Goal: Task Accomplishment & Management: Complete application form

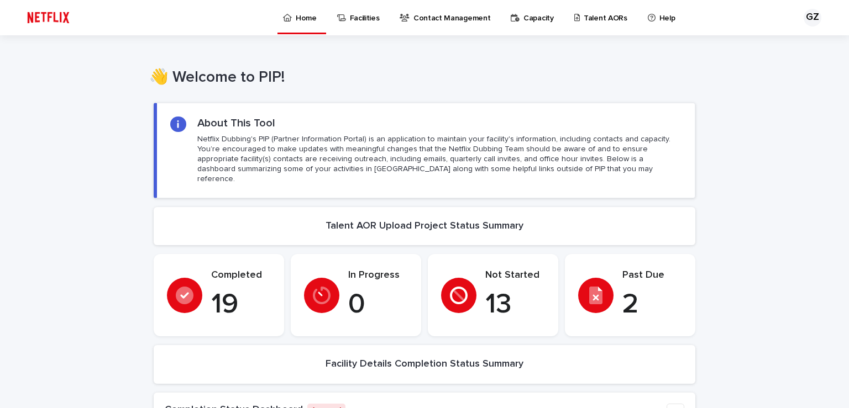
click at [613, 284] on div "Past Due 2" at bounding box center [630, 296] width 104 height 52
click at [585, 14] on p "Talent AORs" at bounding box center [606, 11] width 44 height 23
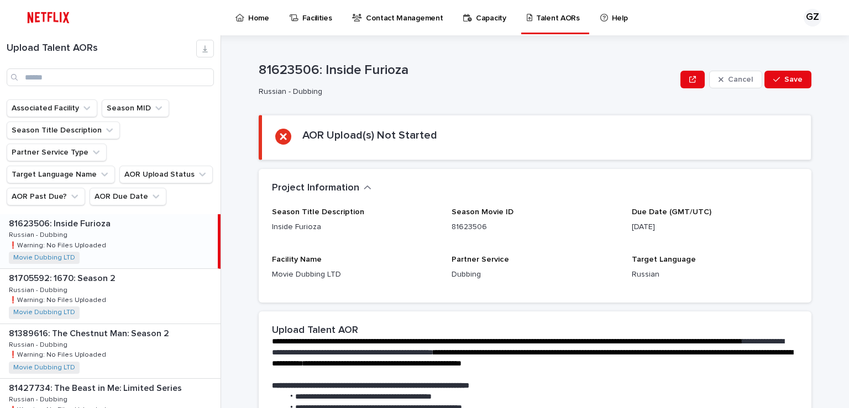
click at [143, 220] on div "81623506: Inside Furioza 81623506: Inside Furioza Russian - Dubbing Russian - D…" at bounding box center [109, 241] width 218 height 54
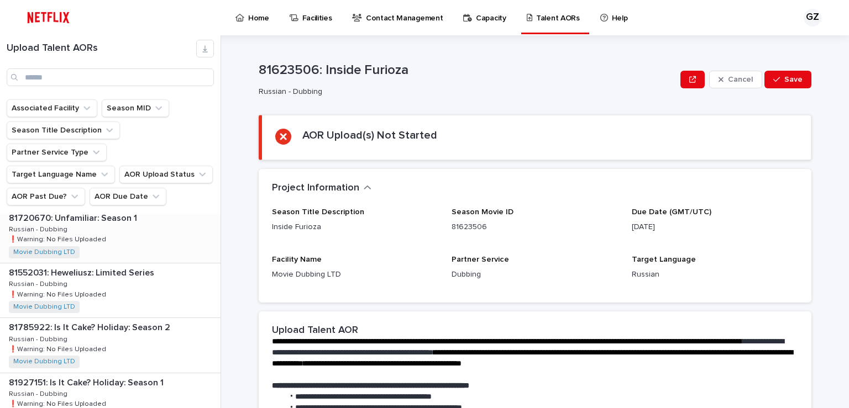
scroll to position [239, 0]
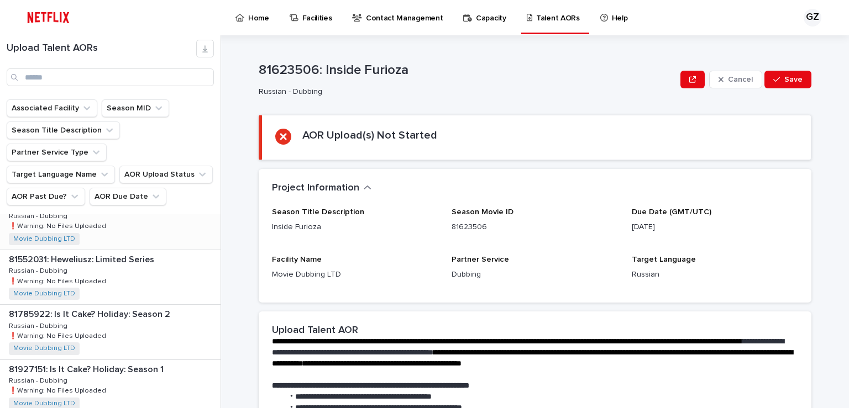
click at [143, 253] on p "81552031: Heweliusz: Limited Series" at bounding box center [83, 259] width 148 height 13
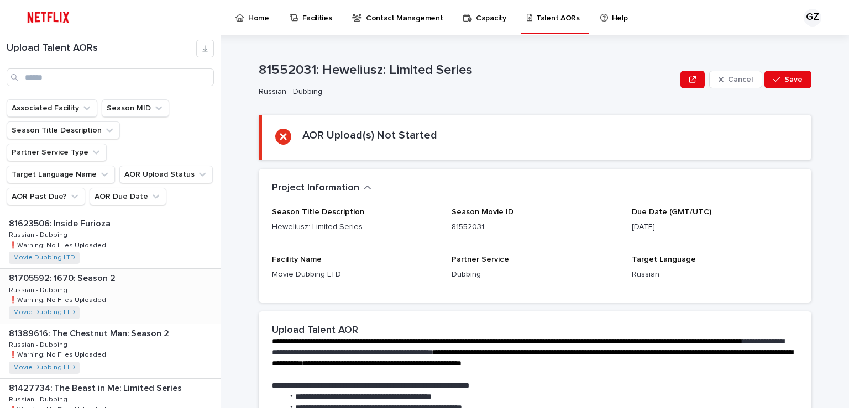
click at [125, 269] on div "81705592: 1670: Season 2 81705592: 1670: Season 2 Russian - Dubbing Russian - D…" at bounding box center [110, 296] width 220 height 54
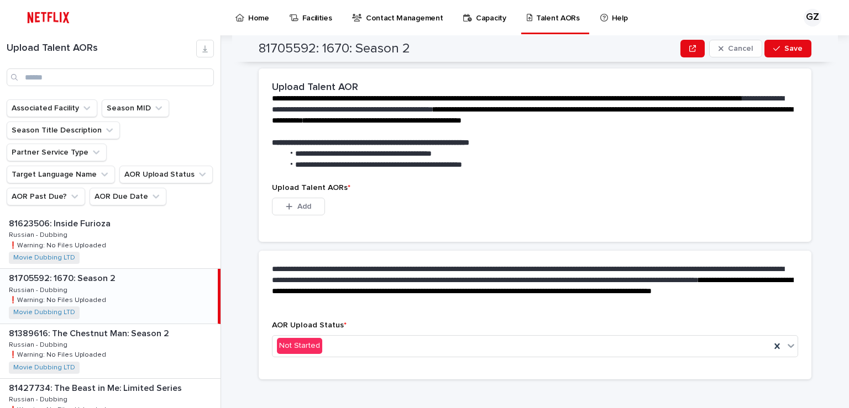
scroll to position [307, 0]
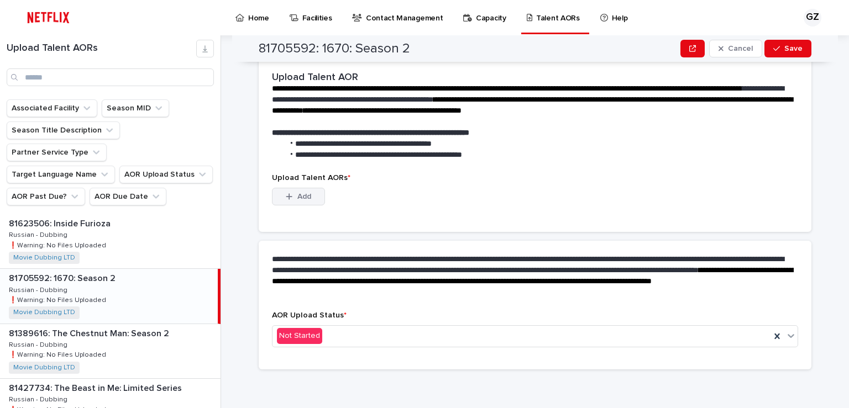
click at [275, 199] on button "Add" at bounding box center [298, 197] width 53 height 18
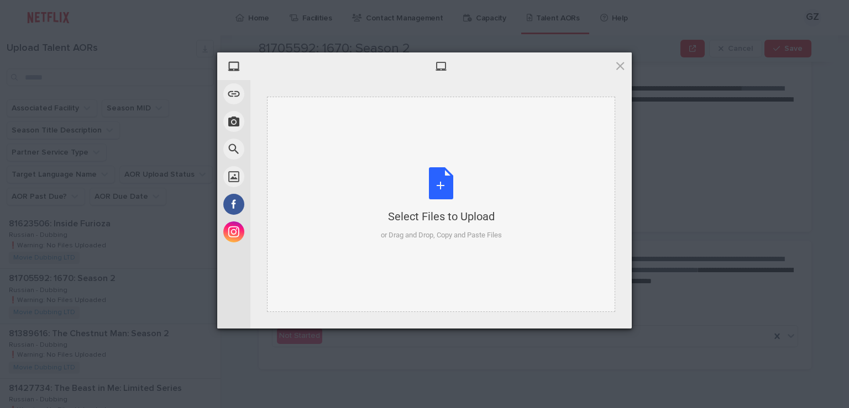
click at [459, 191] on div "Select Files to Upload or Drag and Drop, Copy and Paste Files" at bounding box center [441, 203] width 121 height 73
click at [430, 165] on div "Select Files to Upload or Drag and Drop, Copy and Paste Files" at bounding box center [441, 205] width 348 height 216
click at [497, 152] on div "Select Files to Upload or Drag and Drop, Copy and Paste Files" at bounding box center [441, 205] width 348 height 216
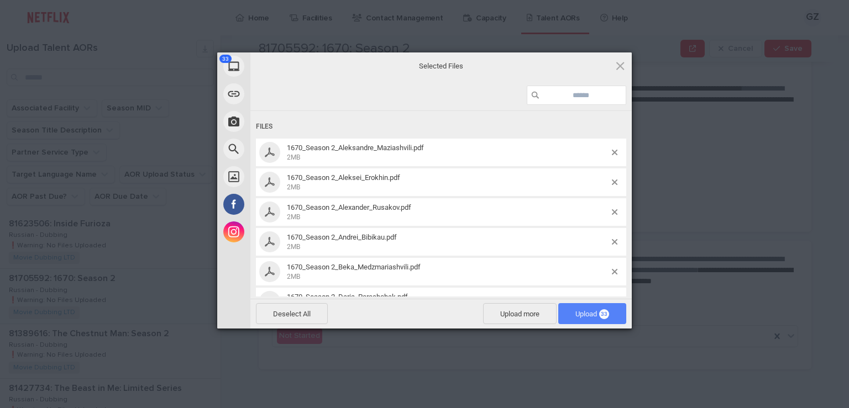
click at [589, 316] on span "Upload 33" at bounding box center [592, 314] width 34 height 8
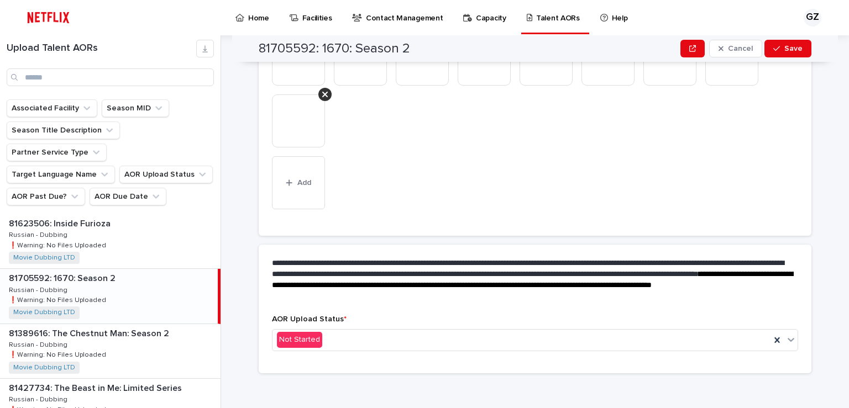
scroll to position [598, 0]
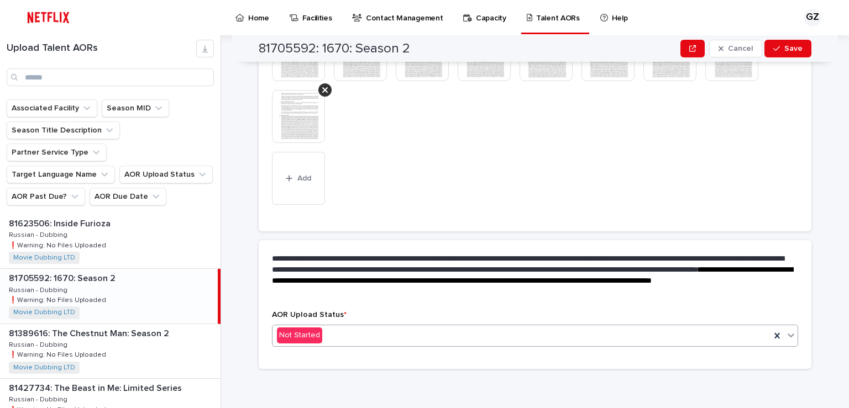
click at [328, 342] on div "Not Started" at bounding box center [521, 336] width 498 height 18
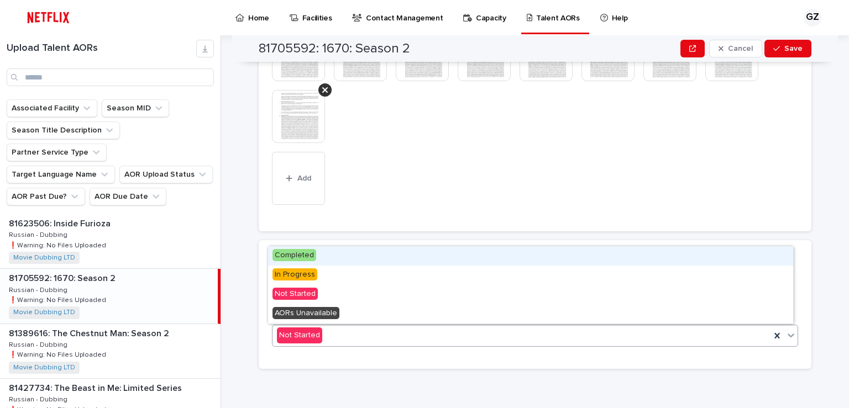
click at [321, 258] on div "Completed" at bounding box center [530, 255] width 525 height 19
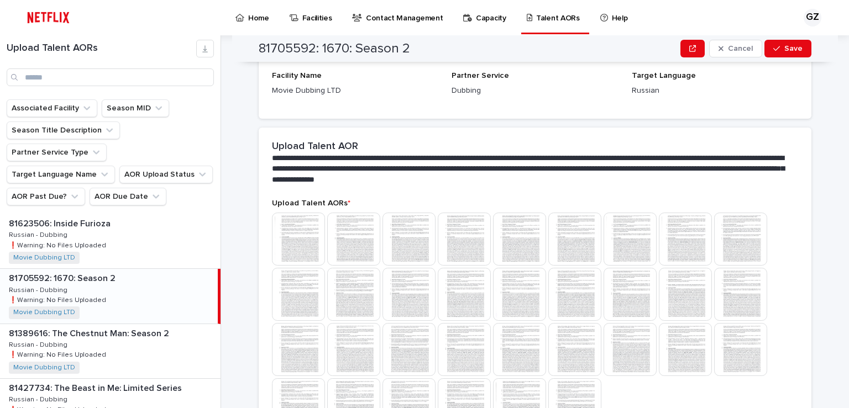
scroll to position [393, 0]
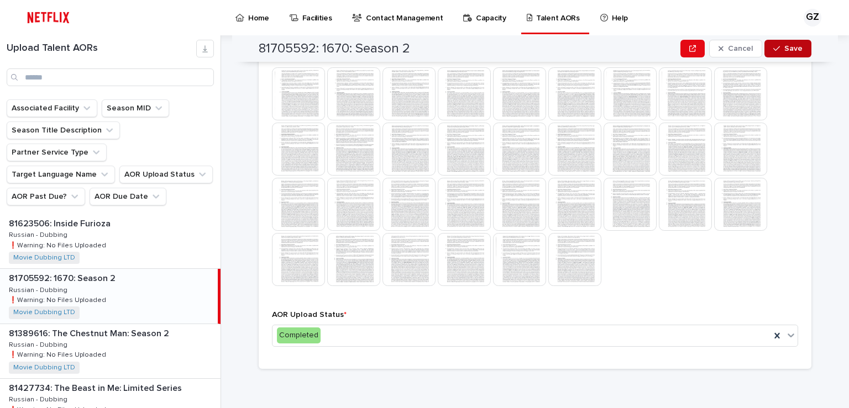
click at [778, 45] on div "button" at bounding box center [778, 49] width 11 height 8
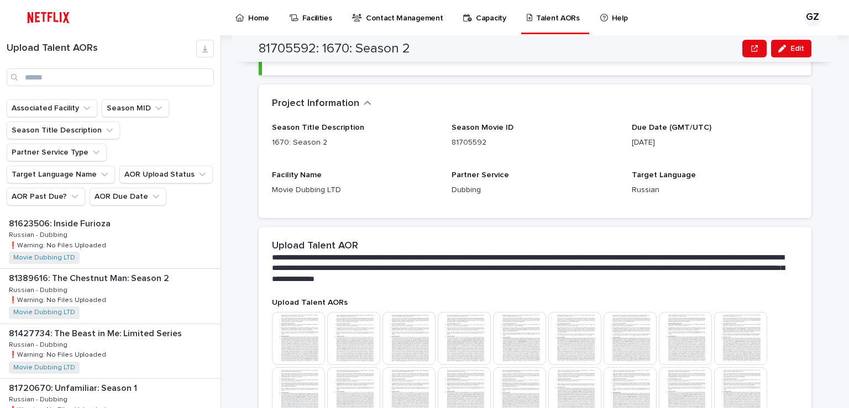
scroll to position [0, 0]
